Goal: Task Accomplishment & Management: Manage account settings

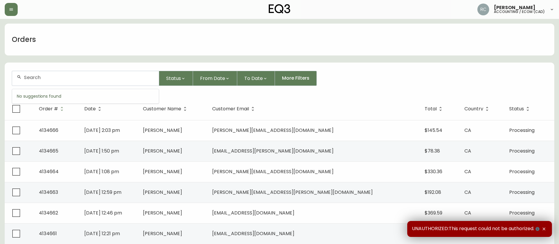
click at [106, 78] on input "text" at bounding box center [89, 78] width 130 height 6
paste input "4134388"
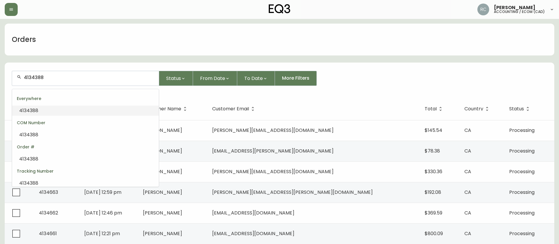
click at [78, 106] on li "4134388" at bounding box center [85, 111] width 147 height 10
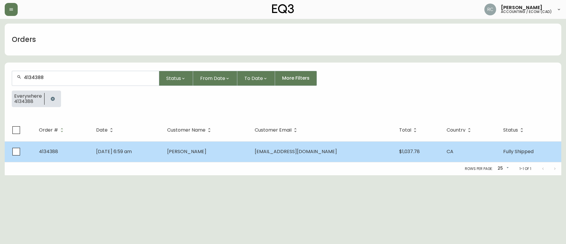
type input "4134388"
click at [191, 145] on td "Kristy Hainer" at bounding box center [205, 151] width 87 height 21
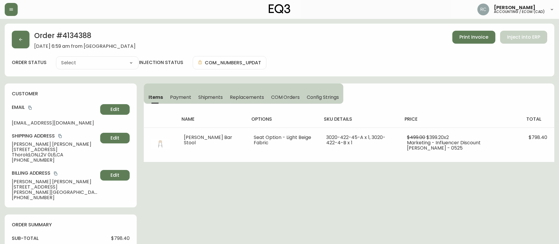
type input "Fully Shipped"
select select "FULLY_SHIPPED"
drag, startPoint x: 190, startPoint y: 97, endPoint x: 195, endPoint y: 97, distance: 4.8
click at [190, 97] on span "Payment" at bounding box center [180, 97] width 21 height 6
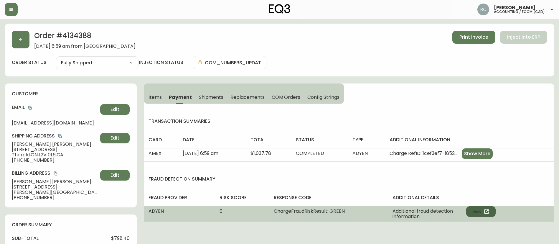
click at [493, 209] on button "View" at bounding box center [480, 211] width 29 height 11
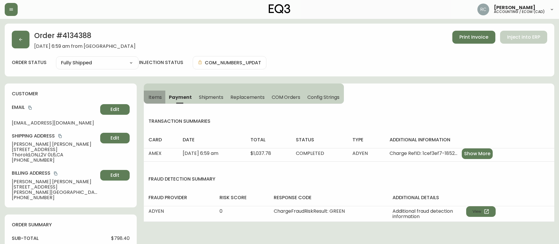
drag, startPoint x: 155, startPoint y: 95, endPoint x: 171, endPoint y: 1, distance: 95.2
click at [155, 96] on span "Items" at bounding box center [155, 97] width 13 height 6
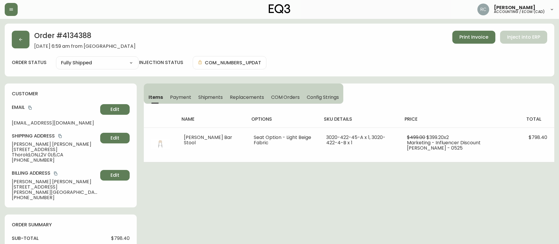
click at [299, 48] on div "Order # 4134388 July 29, 2025 at 6:59 am from CA_EN Print Invoice Inject into E…" at bounding box center [280, 40] width 536 height 18
drag, startPoint x: 195, startPoint y: 0, endPoint x: 294, endPoint y: 80, distance: 126.8
click at [315, 64] on div "order status Fully Shipped Cancelled Fully Shipped injection status COM_NUMBERS…" at bounding box center [280, 62] width 536 height 13
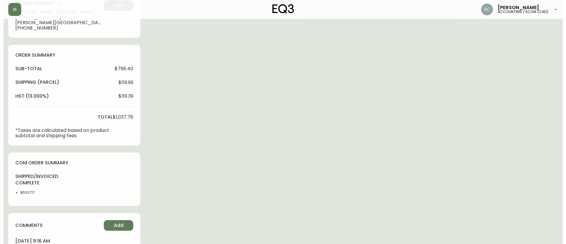
scroll to position [350, 0]
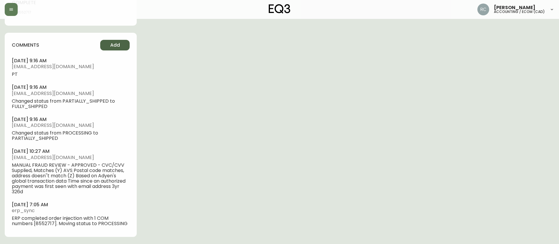
click at [118, 47] on span "Add" at bounding box center [115, 45] width 10 height 6
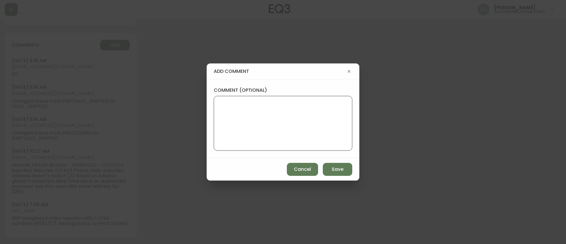
click at [267, 105] on textarea "comment (optional)" at bounding box center [283, 123] width 129 height 47
paste textarea "TICKET# 815348 CUST# 1161915427 ECOM ORD# 4134388 RTN# 1161917181 = REFUND AMT:…"
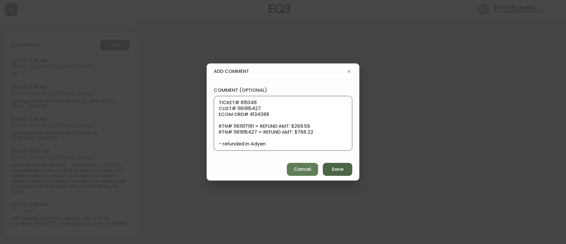
scroll to position [41, 0]
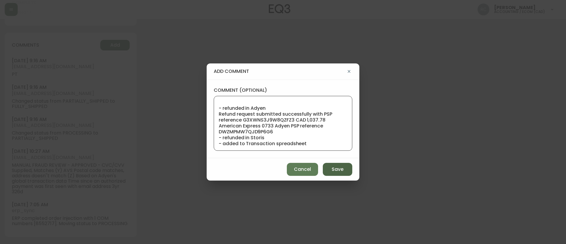
type textarea "TICKET# 815348 CUST# 1161915427 ECOM ORD# 4134388 RTN# 1161917181 = REFUND AMT:…"
click at [339, 170] on span "Save" at bounding box center [338, 169] width 12 height 6
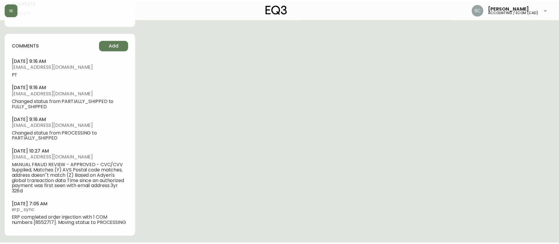
scroll to position [0, 0]
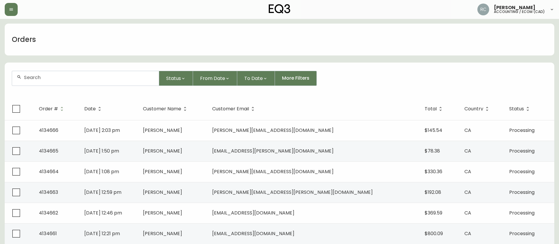
click at [142, 77] on input "text" at bounding box center [89, 78] width 130 height 6
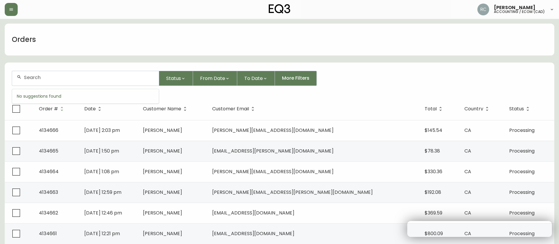
paste input "4133297"
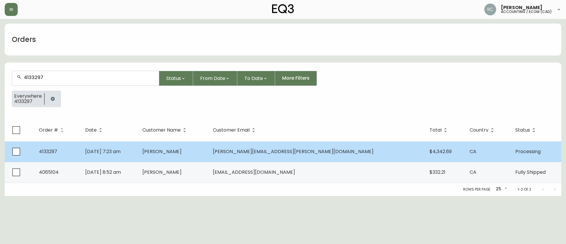
type input "4133297"
click at [208, 157] on td "[PERSON_NAME]" at bounding box center [173, 151] width 70 height 21
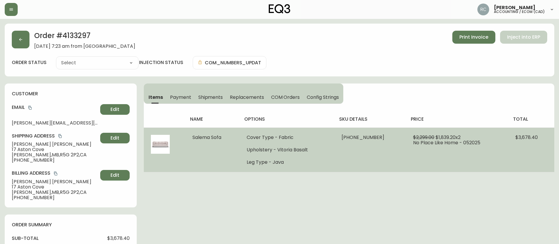
type input "Processing"
select select "PROCESSING"
